Goal: Find contact information: Find contact information

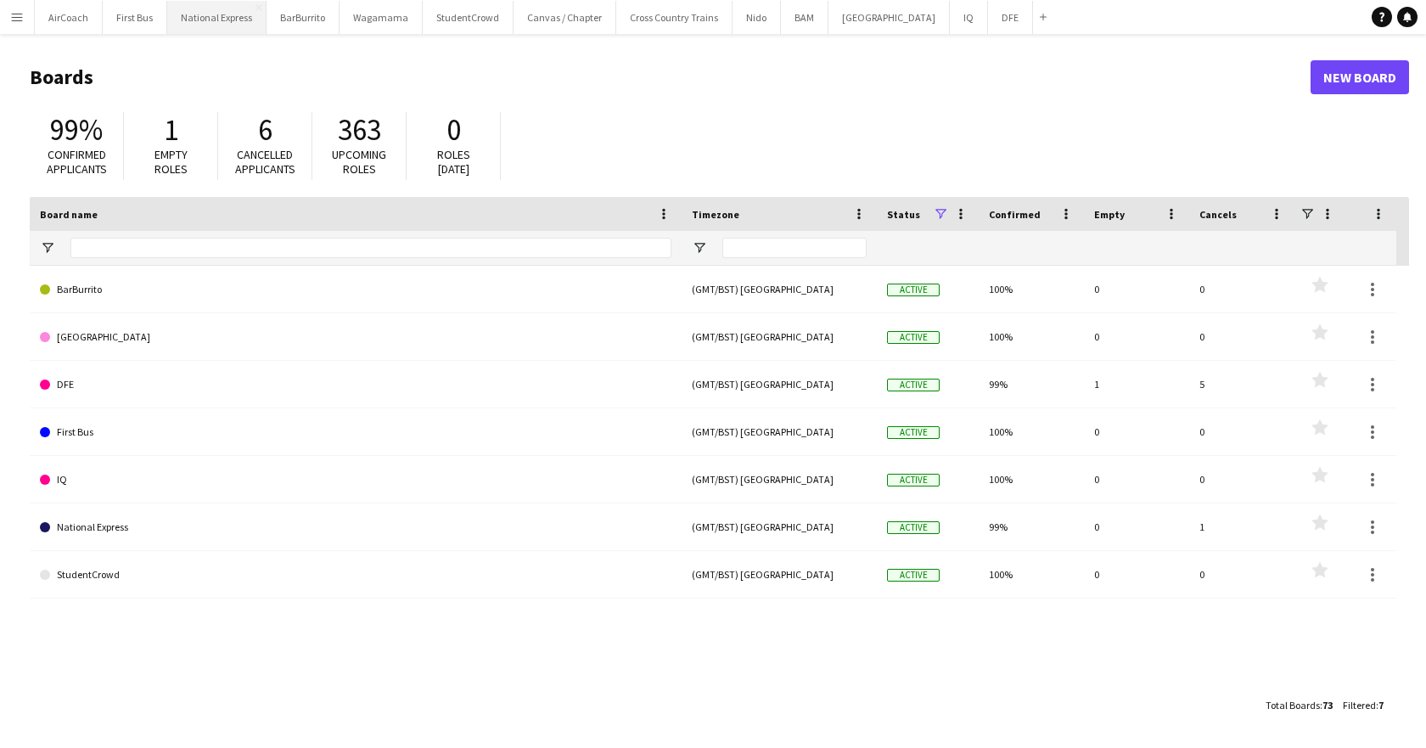
click at [219, 26] on button "National Express Close" at bounding box center [216, 17] width 99 height 33
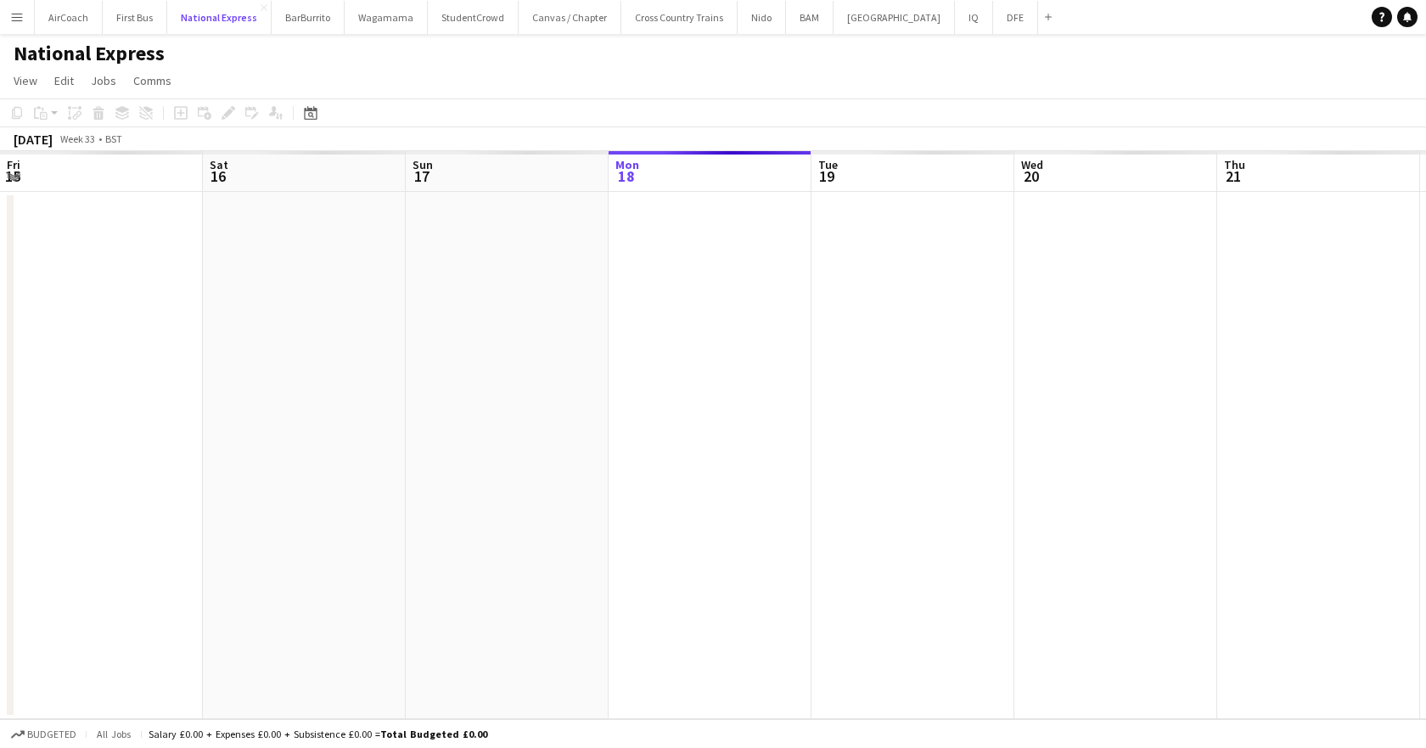
scroll to position [0, 406]
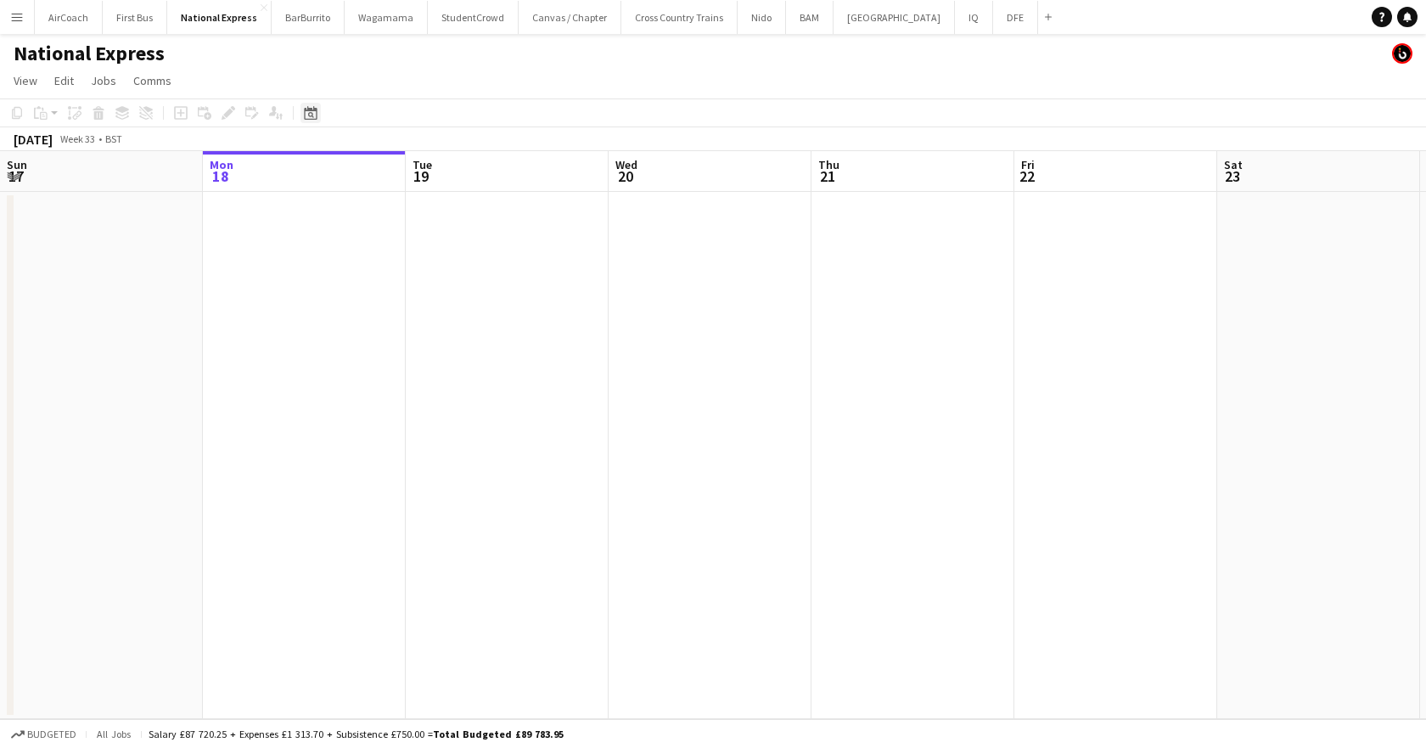
click at [308, 114] on icon "Date picker" at bounding box center [311, 113] width 14 height 14
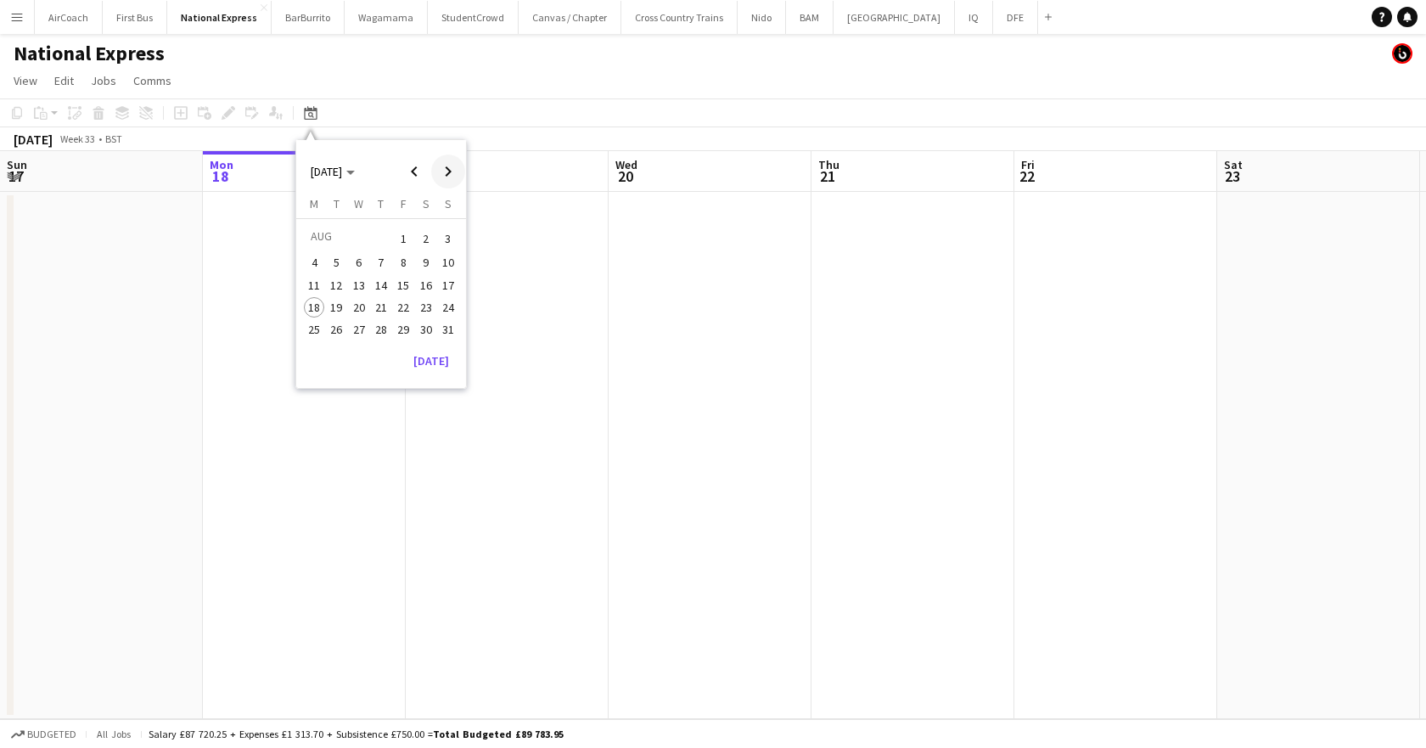
click at [448, 172] on span "Next month" at bounding box center [448, 171] width 34 height 34
click at [320, 309] on span "15" at bounding box center [314, 303] width 20 height 20
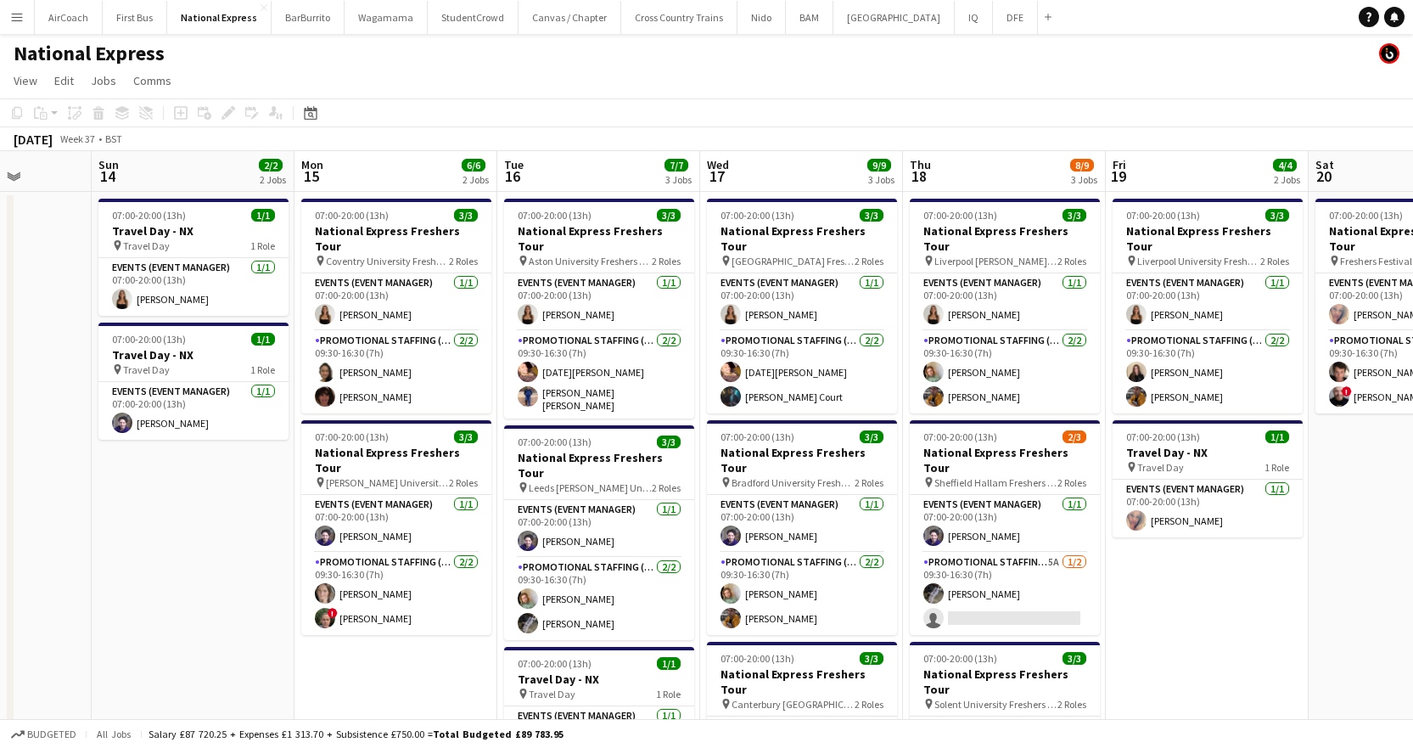
scroll to position [0, 537]
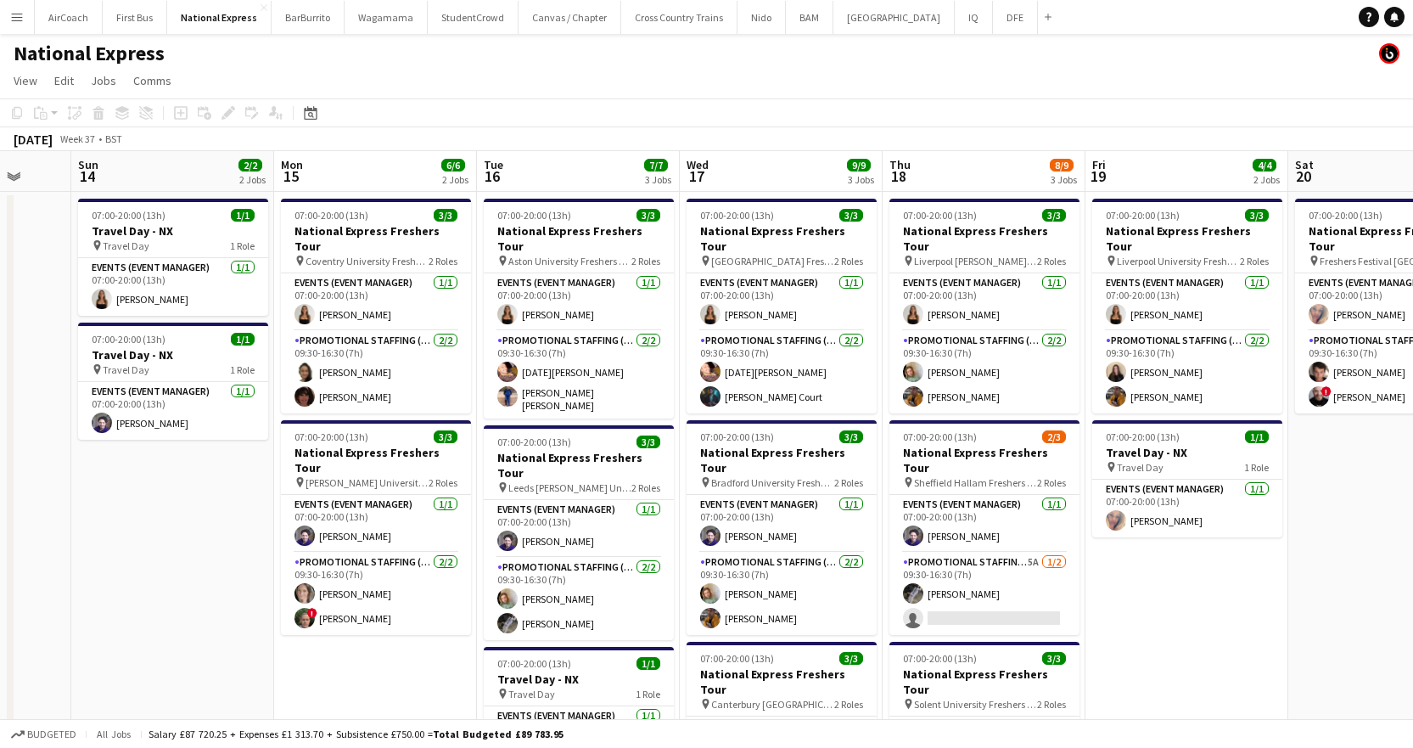
drag, startPoint x: 529, startPoint y: 165, endPoint x: 373, endPoint y: 171, distance: 156.3
click at [373, 171] on app-calendar-viewport "Thu 11 1/1 1 Job Fri 12 3/3 1 Job Sat 13 Sun 14 2/2 2 Jobs Mon 15 6/6 2 Jobs Tu…" at bounding box center [706, 634] width 1413 height 966
click at [354, 599] on app-card-role "Promotional Staffing (Brand Ambassadors) [DATE] 09:30-16:30 (7h) [PERSON_NAME] …" at bounding box center [376, 593] width 190 height 82
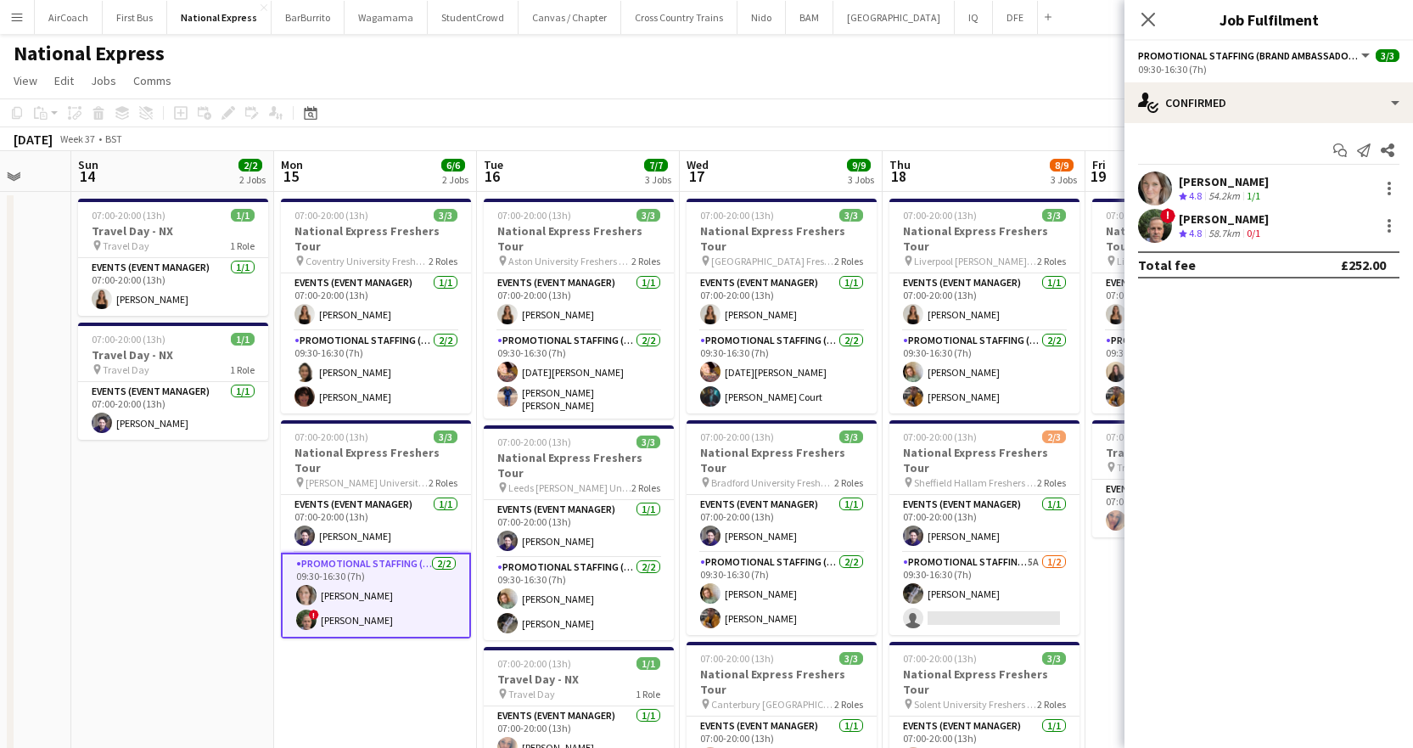
click at [1187, 221] on div "[PERSON_NAME]" at bounding box center [1224, 218] width 90 height 15
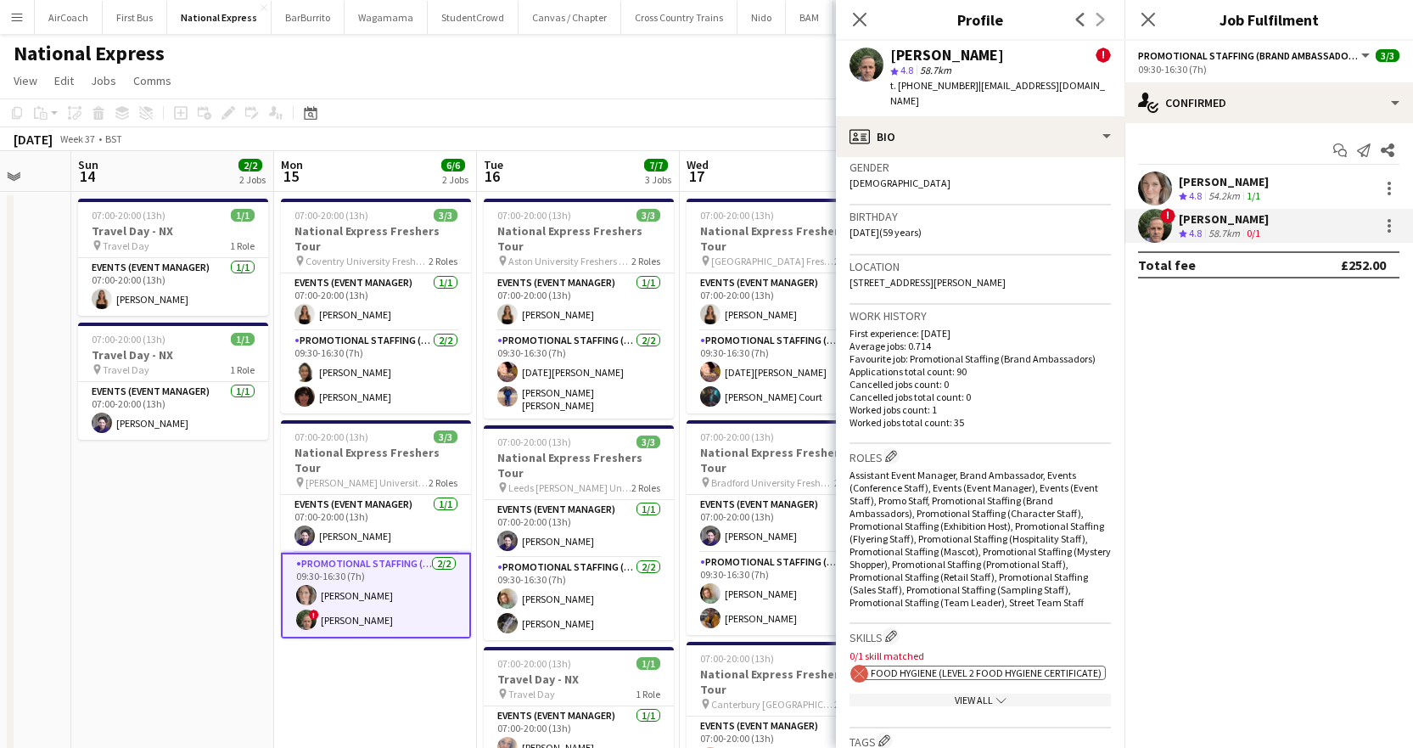
scroll to position [594, 0]
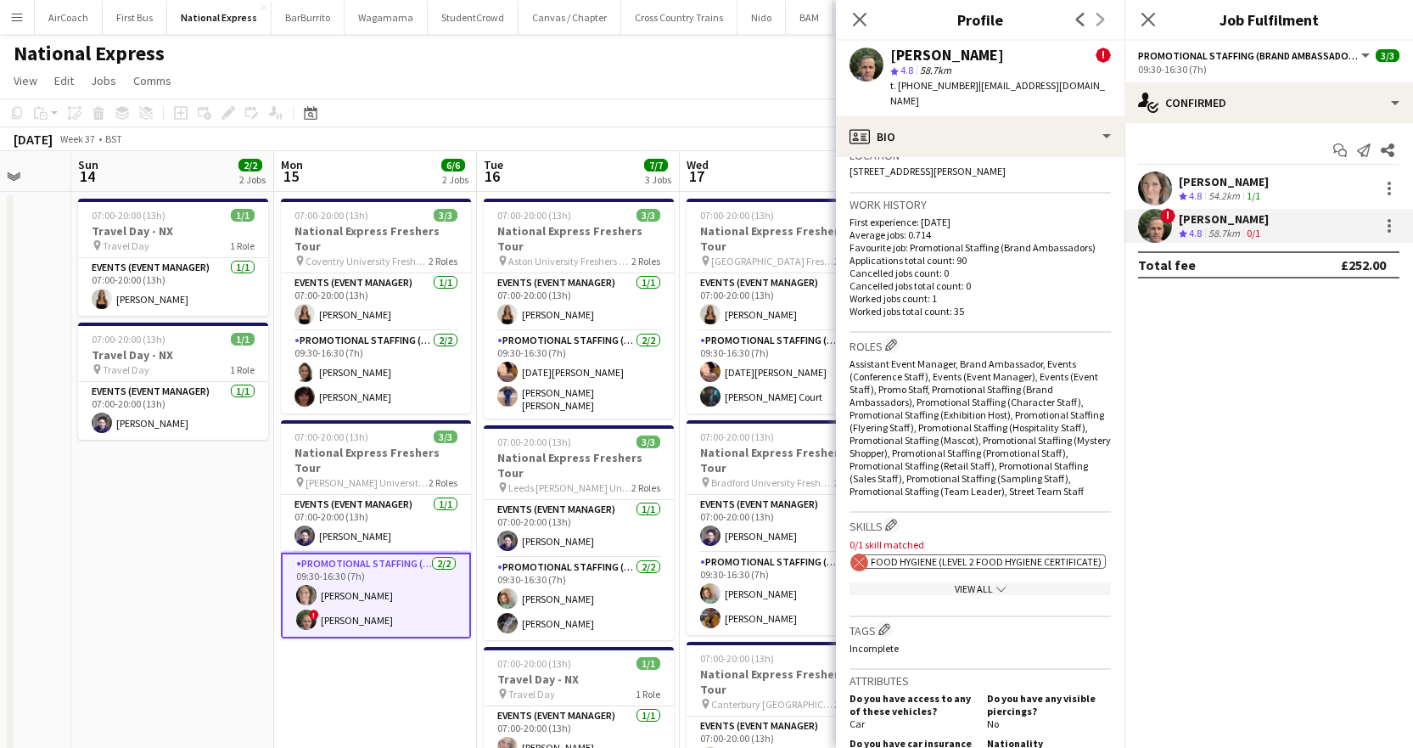
click at [954, 555] on span "Food Hygiene (Level 2 Food Hygiene Certificate)" at bounding box center [986, 561] width 231 height 13
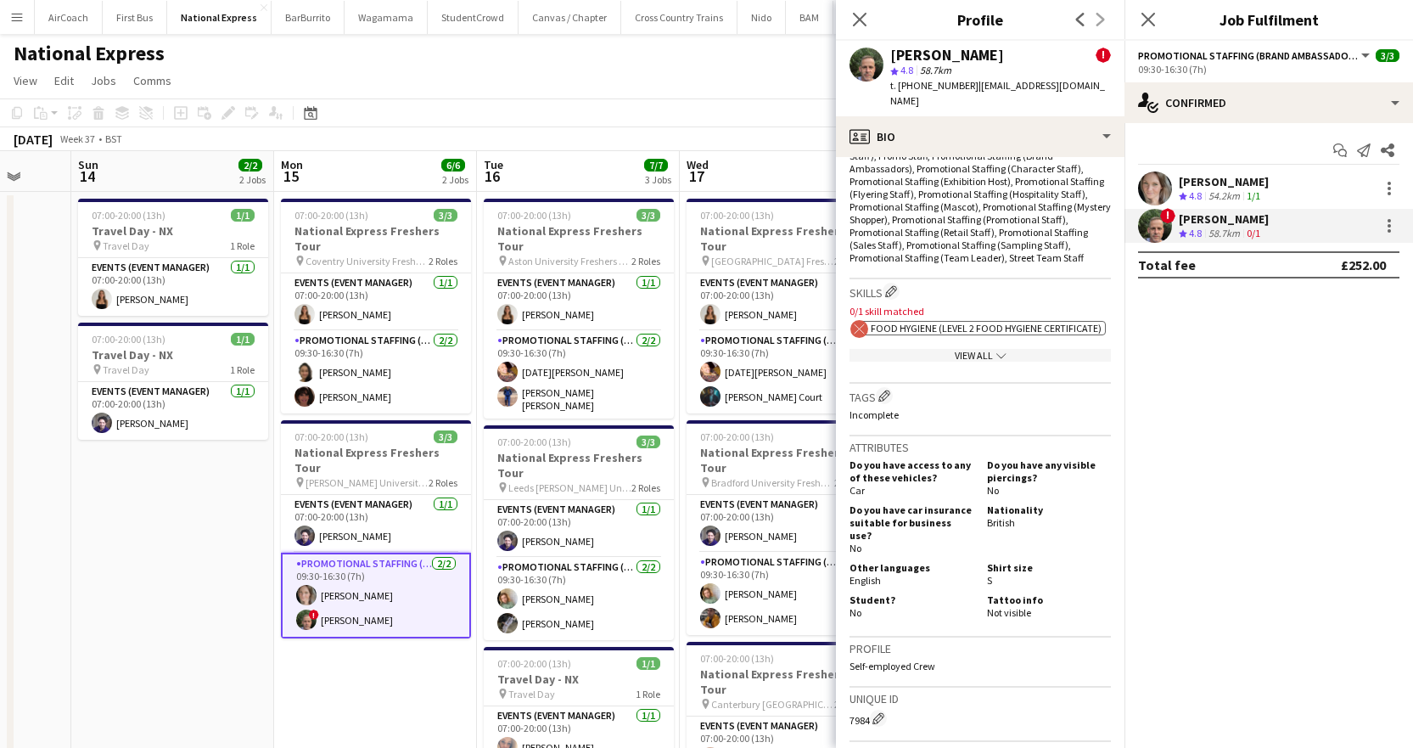
scroll to position [849, 0]
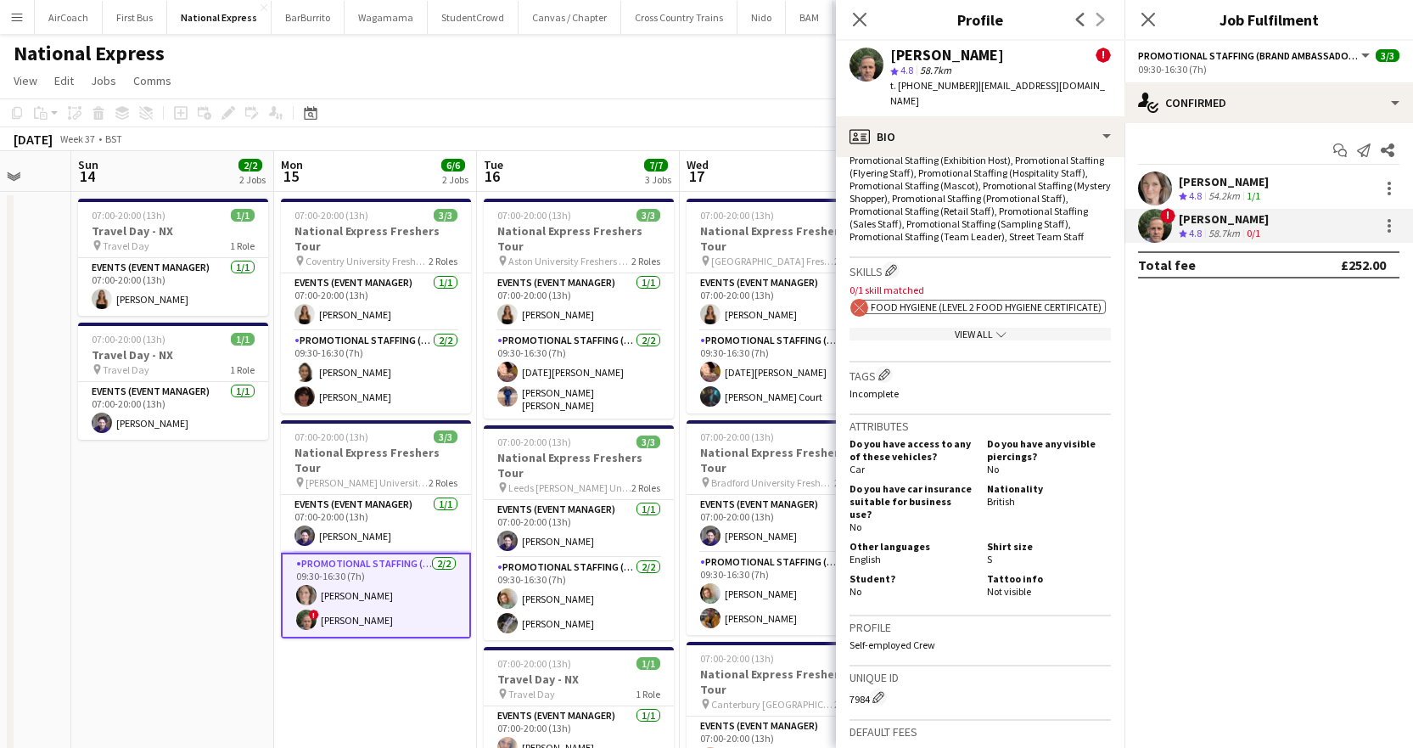
click at [1135, 24] on div "Close pop-in" at bounding box center [1148, 19] width 48 height 39
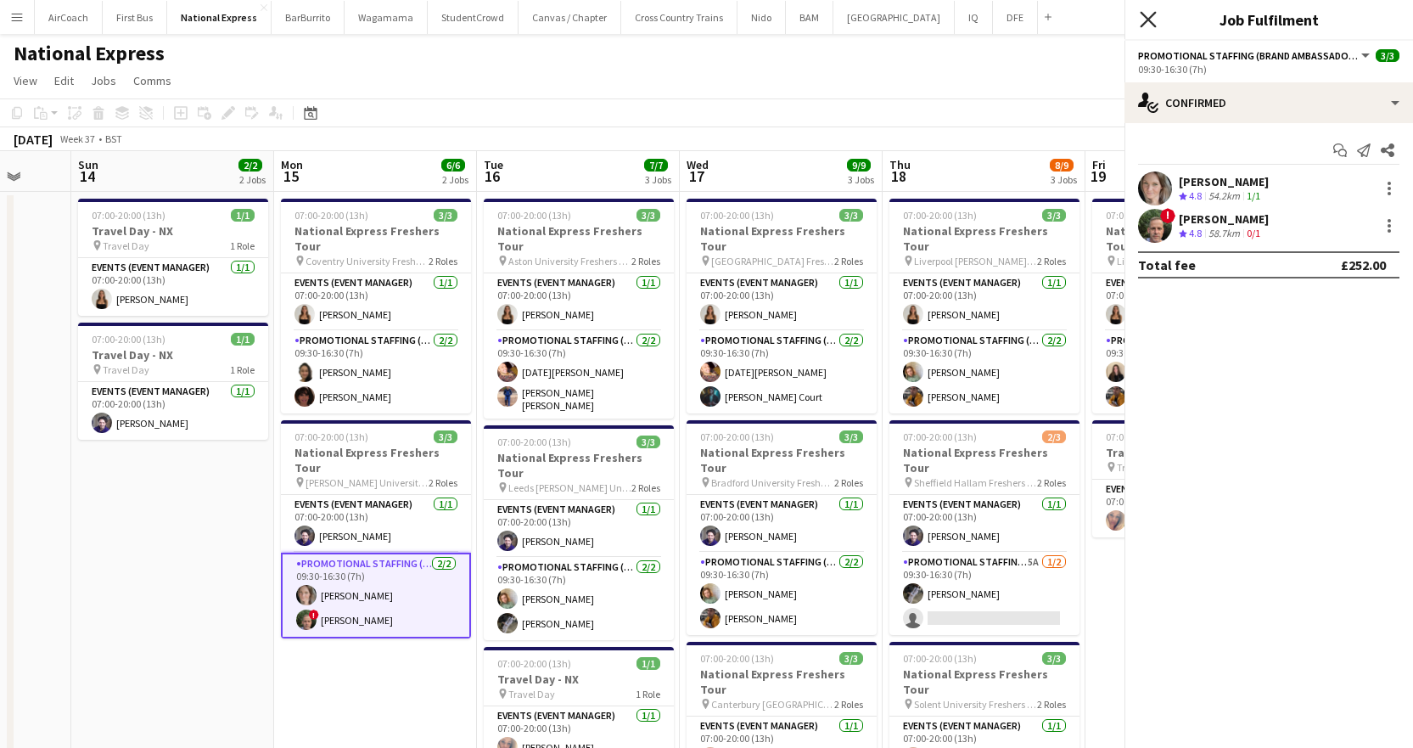
click at [1142, 22] on icon "Close pop-in" at bounding box center [1148, 19] width 16 height 16
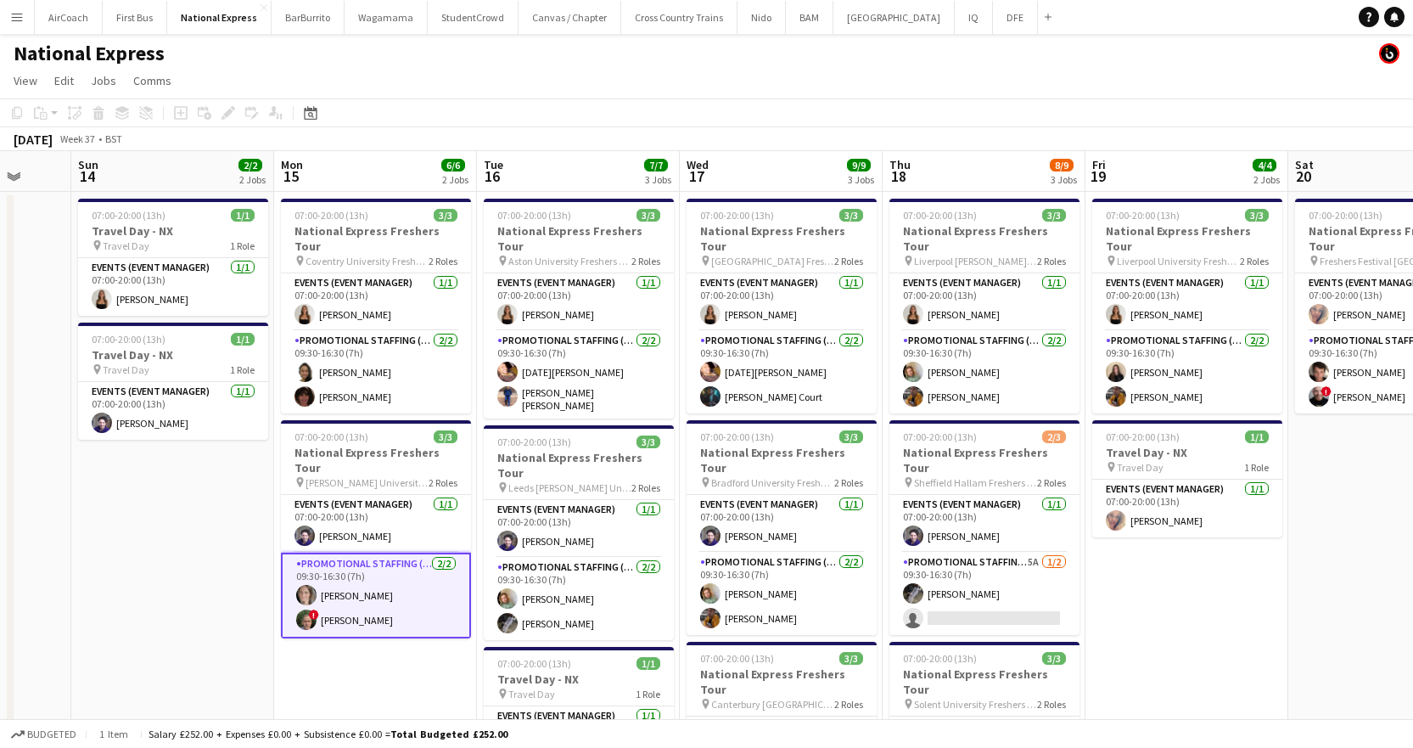
click at [395, 586] on app-card-role "Promotional Staffing (Brand Ambassadors) [DATE] 09:30-16:30 (7h) [PERSON_NAME] …" at bounding box center [376, 595] width 190 height 86
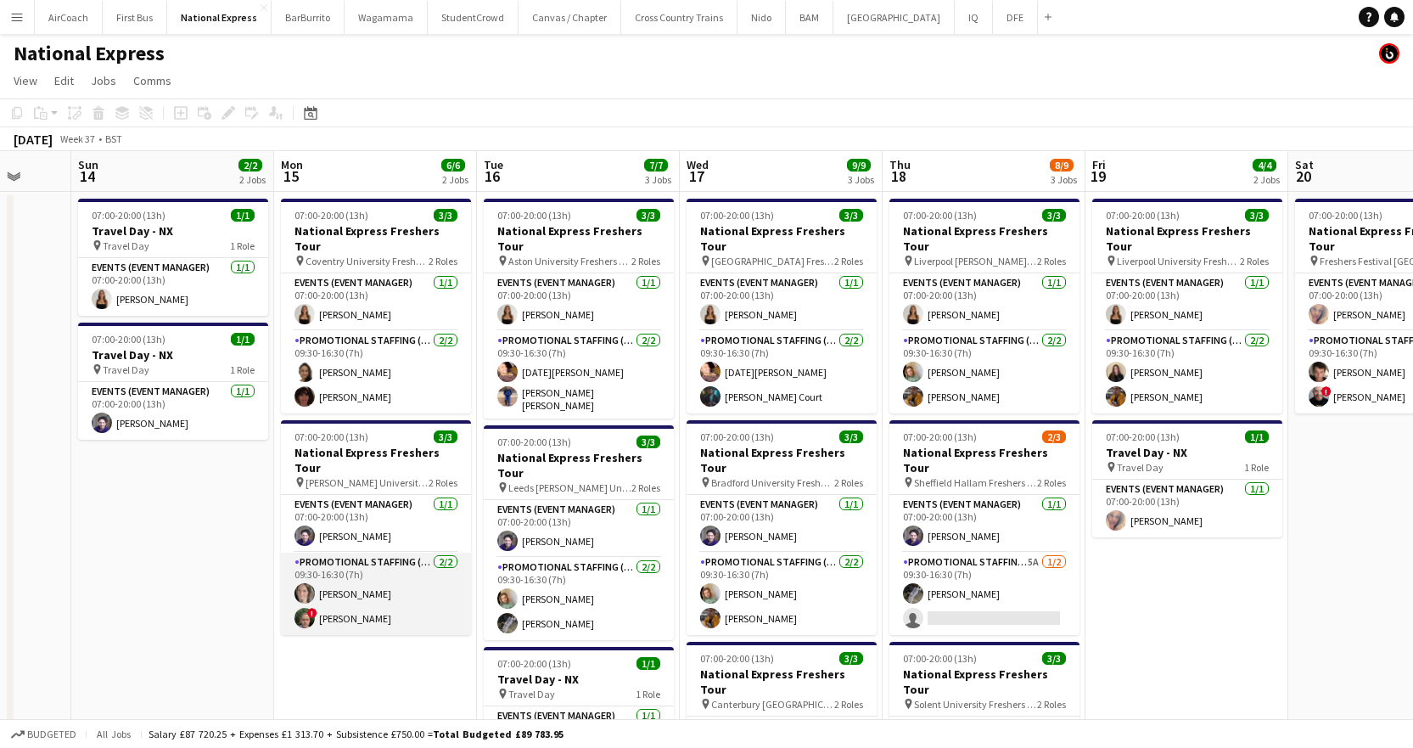
click at [325, 598] on app-card-role "Promotional Staffing (Brand Ambassadors) [DATE] 09:30-16:30 (7h) [PERSON_NAME] …" at bounding box center [376, 593] width 190 height 82
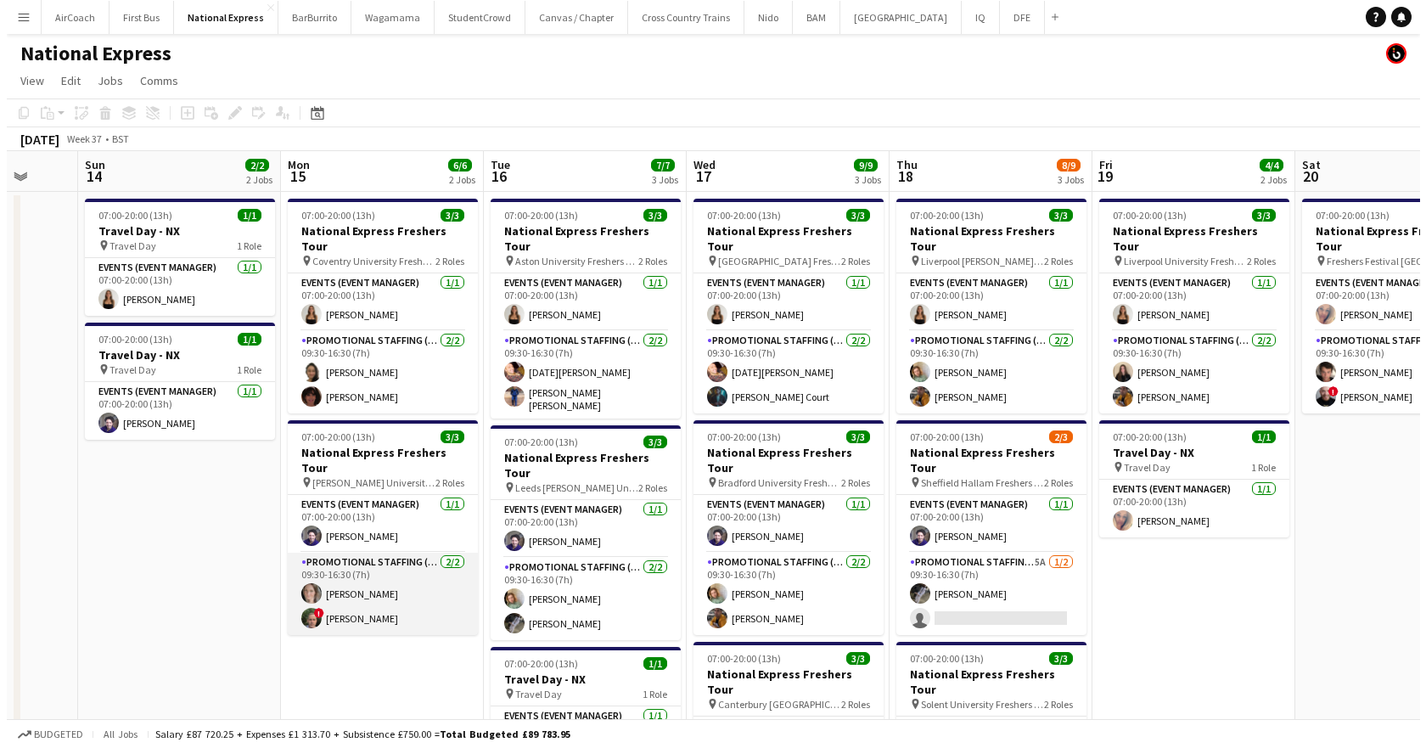
scroll to position [0, 536]
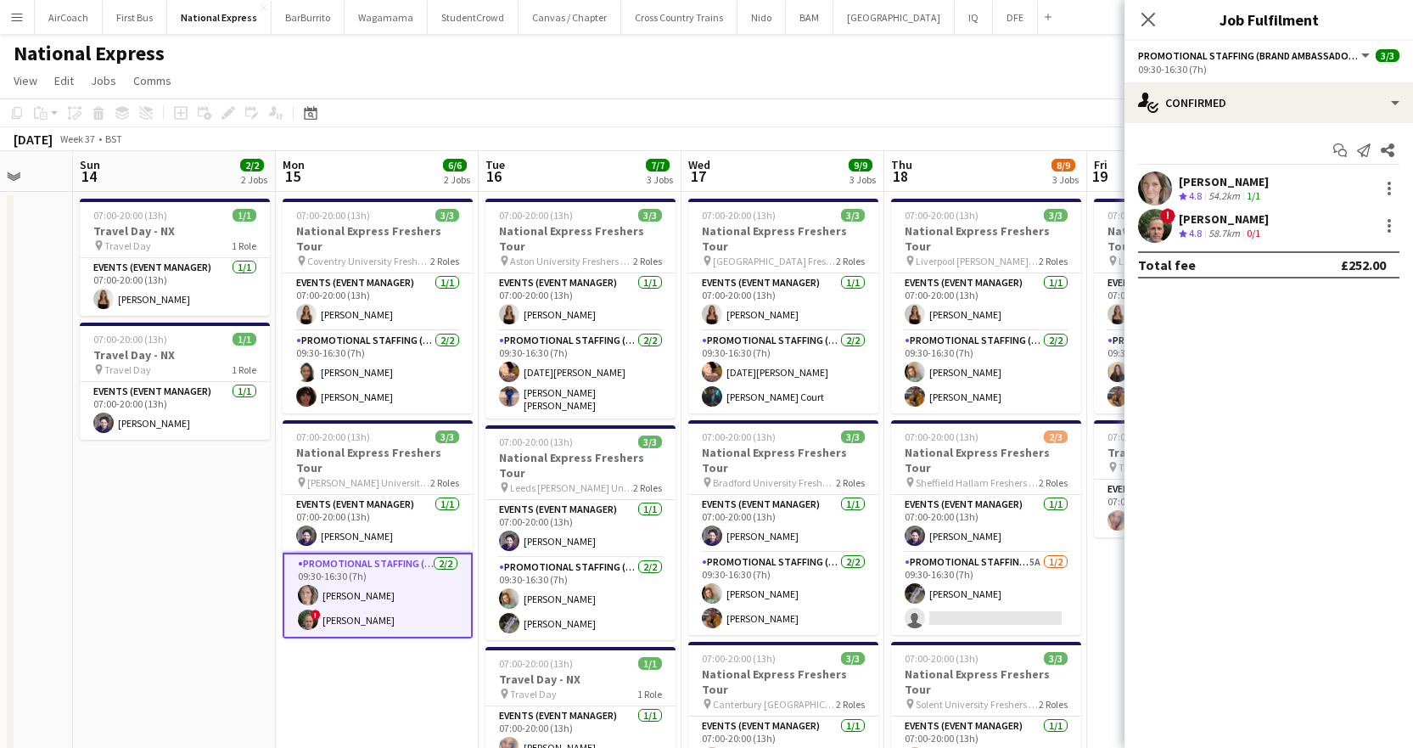
click at [1226, 211] on div "[PERSON_NAME]" at bounding box center [1224, 218] width 90 height 15
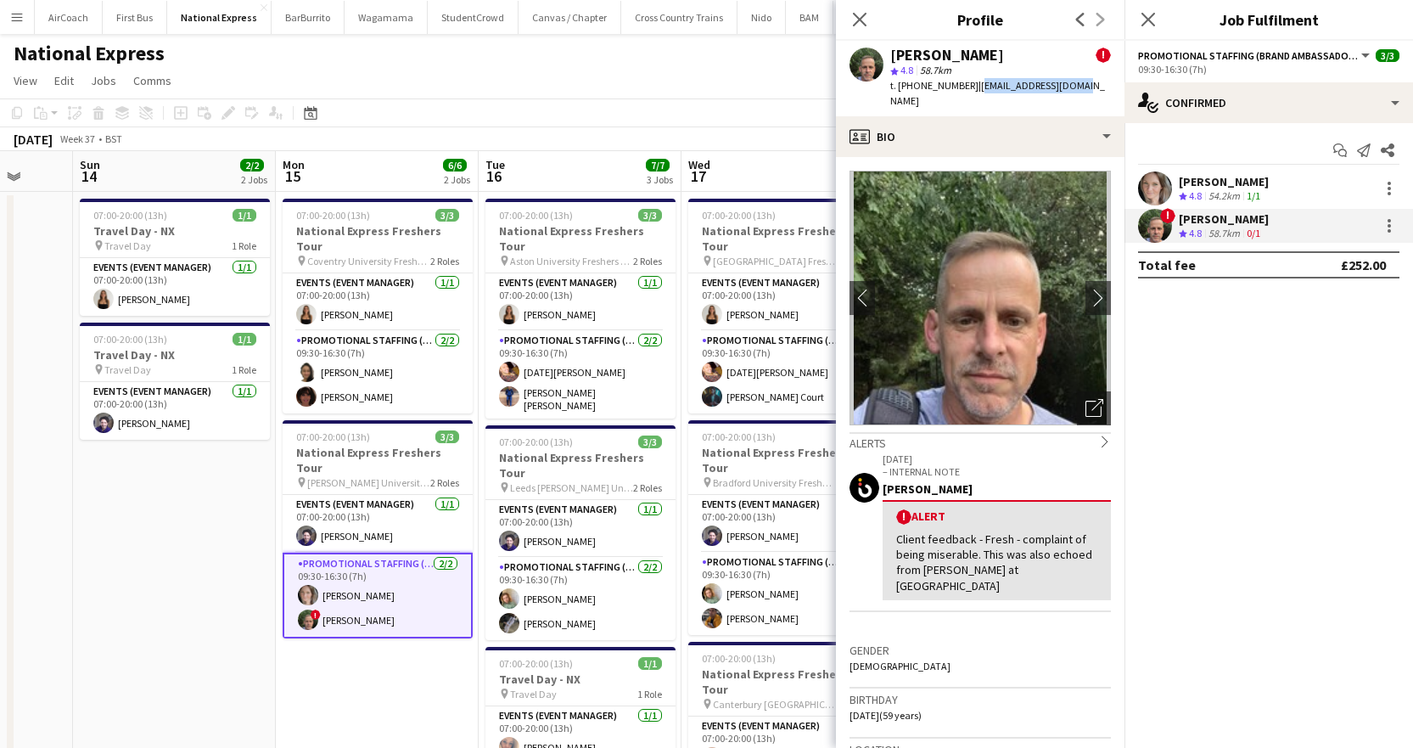
drag, startPoint x: 973, startPoint y: 83, endPoint x: 1063, endPoint y: 86, distance: 90.8
click at [1063, 86] on span "| [EMAIL_ADDRESS][DOMAIN_NAME]" at bounding box center [997, 93] width 215 height 28
copy span "[EMAIL_ADDRESS][DOMAIN_NAME]"
drag, startPoint x: 1007, startPoint y: 67, endPoint x: 951, endPoint y: 94, distance: 61.5
click at [951, 94] on div "[PERSON_NAME] ! star 4.8 58.7km t. [PHONE_NUMBER] | [EMAIL_ADDRESS][DOMAIN_NAME]" at bounding box center [980, 79] width 289 height 76
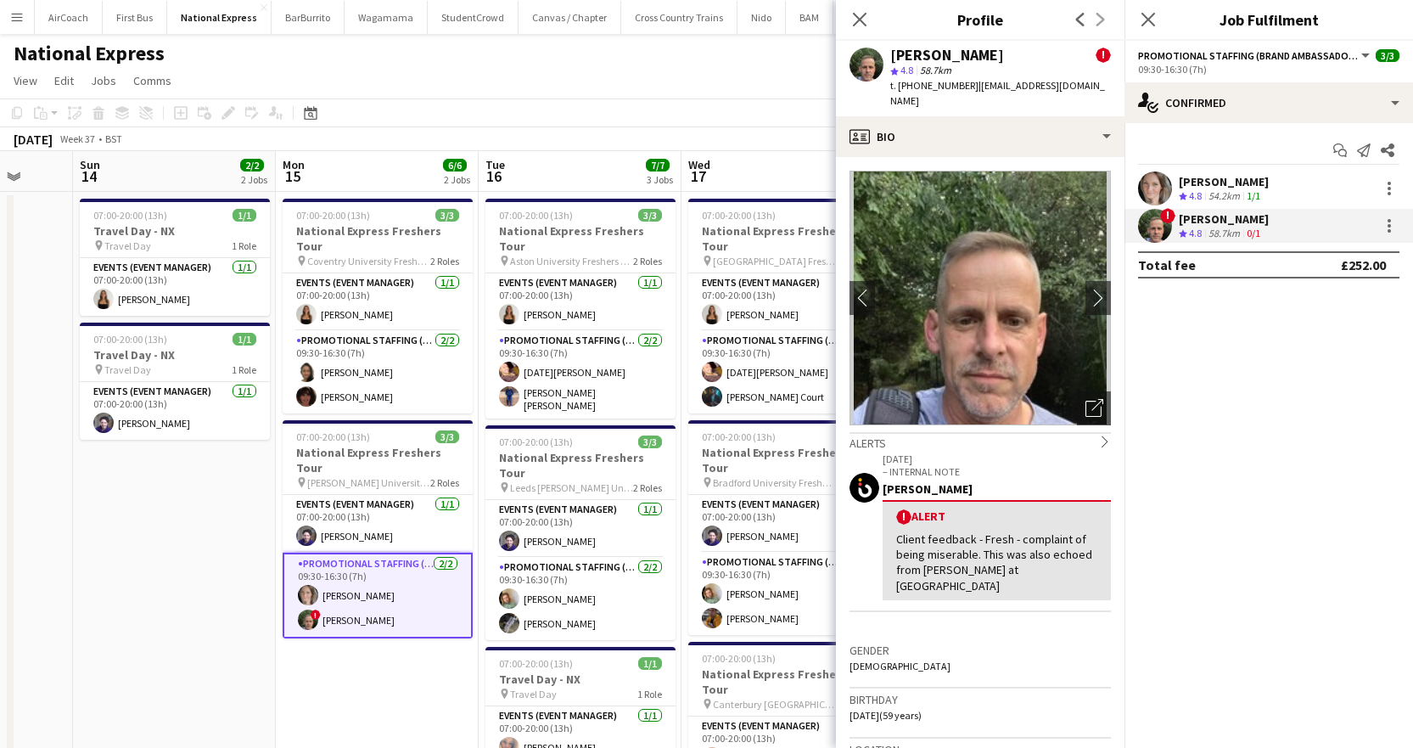
click at [965, 86] on span "t. [PHONE_NUMBER]" at bounding box center [934, 85] width 88 height 13
drag, startPoint x: 962, startPoint y: 84, endPoint x: 900, endPoint y: 97, distance: 64.1
click at [900, 97] on div "[PERSON_NAME] ! star 4.8 58.7km t. [PHONE_NUMBER] | [EMAIL_ADDRESS][DOMAIN_NAME]" at bounding box center [980, 79] width 289 height 76
copy span "[PHONE_NUMBER]"
click at [1146, 23] on icon at bounding box center [1148, 19] width 16 height 16
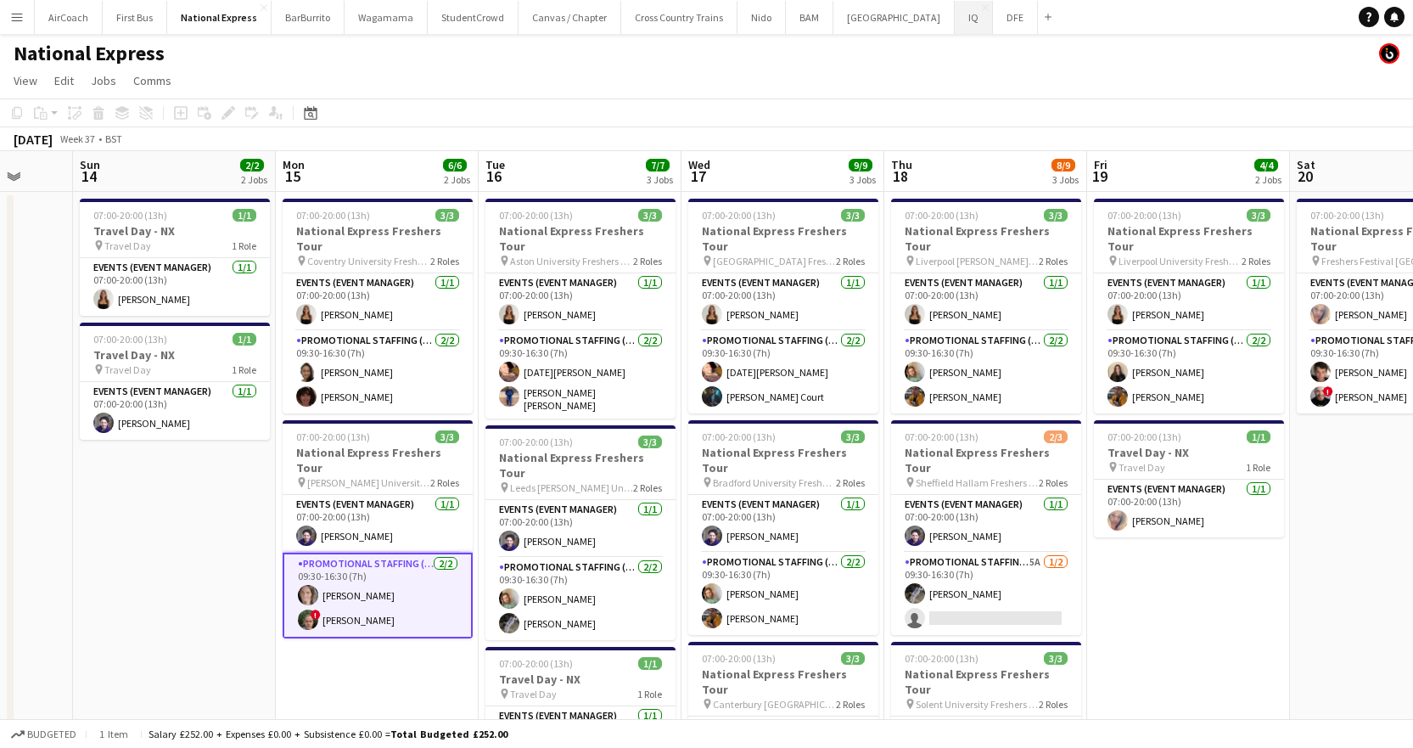
click at [955, 20] on button "IQ Close" at bounding box center [974, 17] width 38 height 33
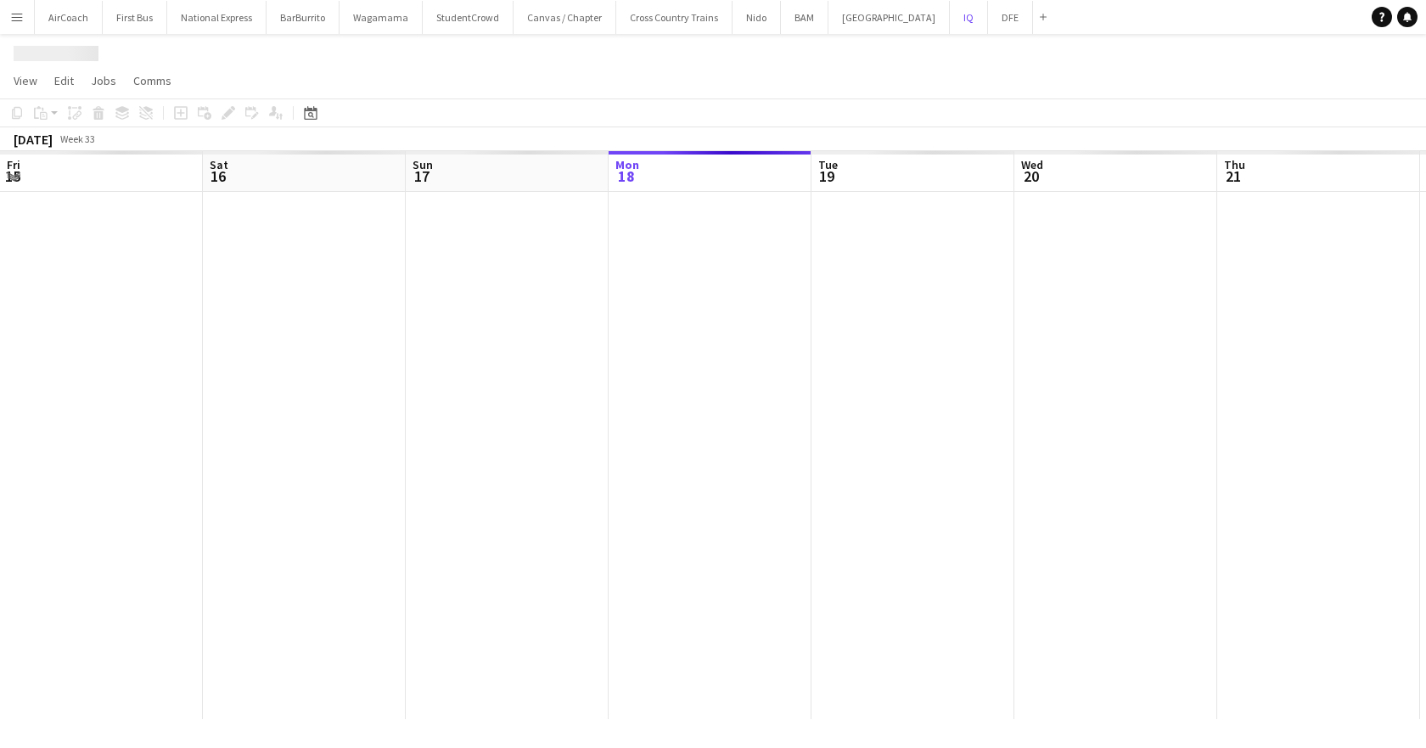
scroll to position [0, 406]
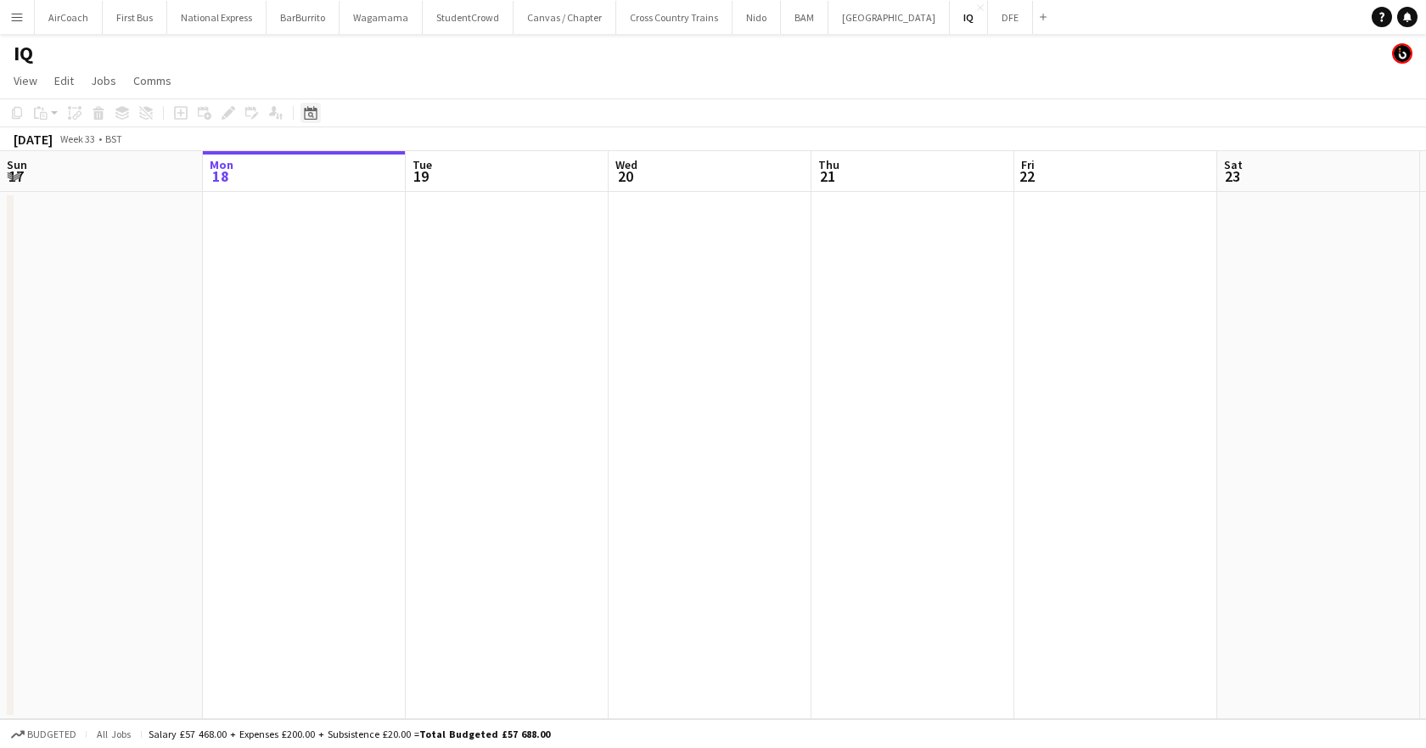
click at [312, 113] on icon "Date picker" at bounding box center [311, 113] width 14 height 14
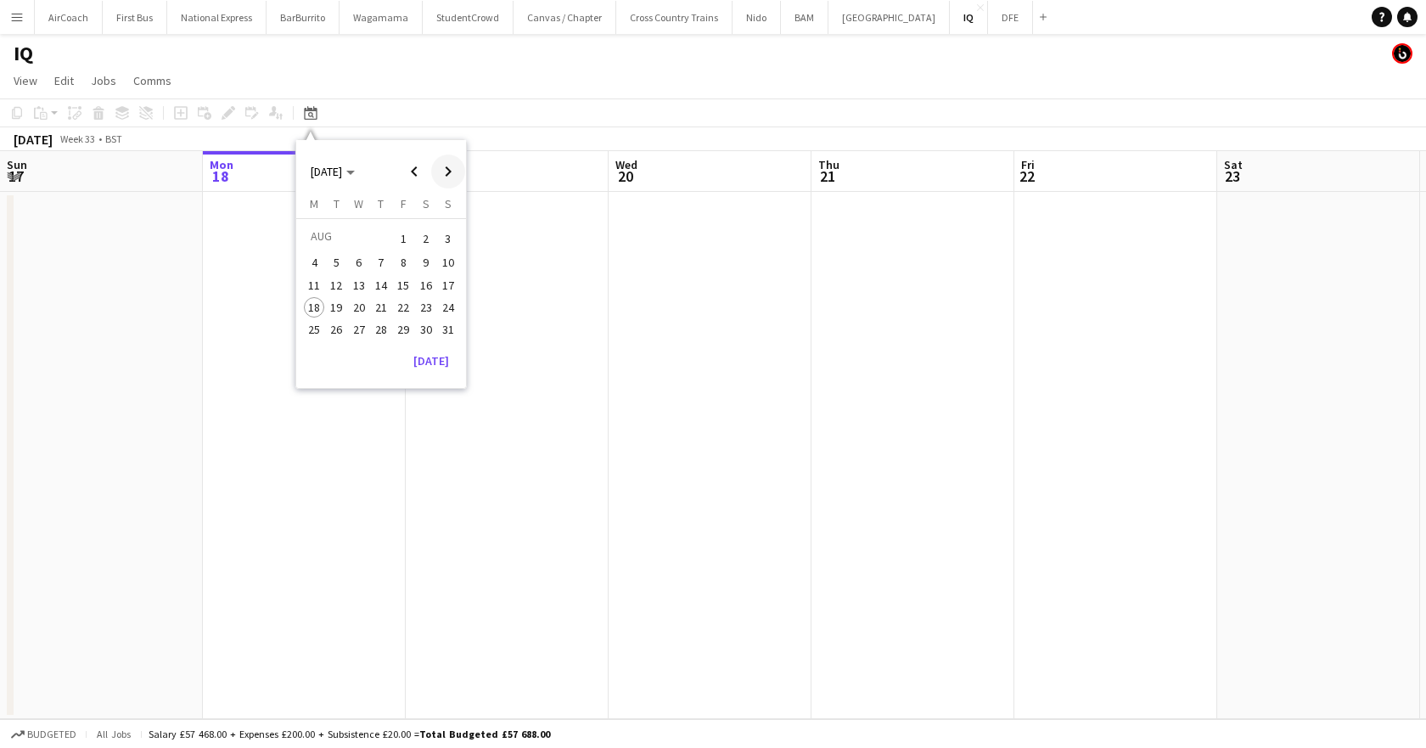
click at [445, 170] on span "Next month" at bounding box center [448, 171] width 34 height 34
click at [387, 284] on span "11" at bounding box center [381, 281] width 20 height 20
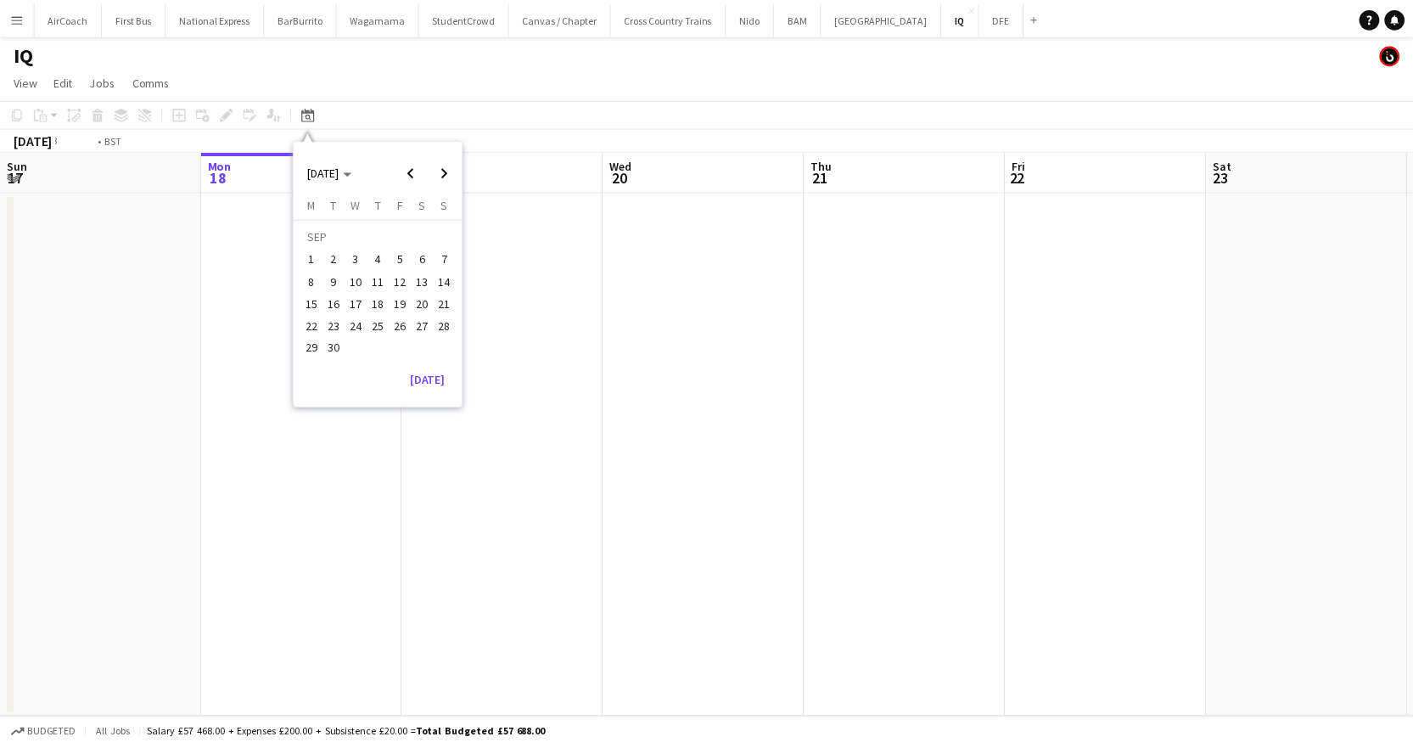
scroll to position [0, 584]
